Goal: Find specific page/section: Find specific page/section

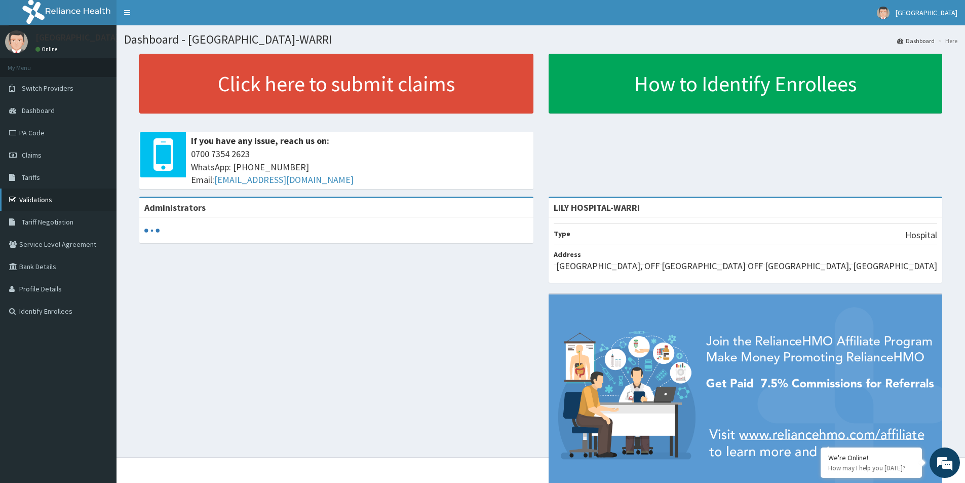
click at [31, 196] on link "Validations" at bounding box center [58, 199] width 116 height 22
click at [42, 199] on link "Validations" at bounding box center [58, 199] width 116 height 22
